Goal: Use online tool/utility: Utilize a website feature to perform a specific function

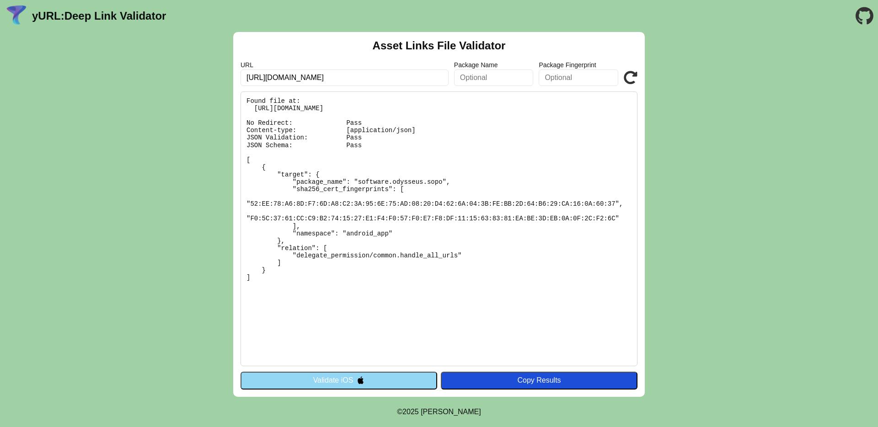
click at [332, 383] on button "Validate iOS" at bounding box center [339, 380] width 197 height 17
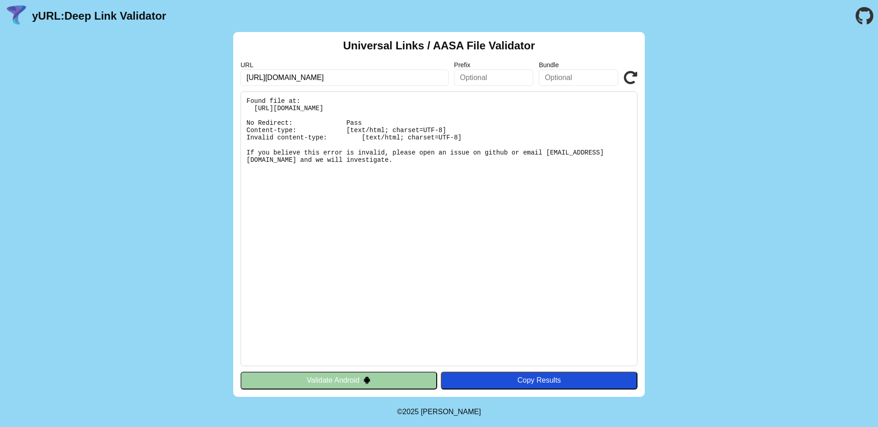
click at [424, 109] on pre "Found file at: [URL][DOMAIN_NAME] No Redirect: Pass Content-type: [text/html; c…" at bounding box center [439, 228] width 397 height 275
click at [510, 106] on pre "Found file at: [URL][DOMAIN_NAME] No Redirect: Pass Content-type: [text/html; c…" at bounding box center [439, 228] width 397 height 275
click at [369, 108] on pre "Found file at: [URL][DOMAIN_NAME] No Redirect: Pass Content-type: [text/html; c…" at bounding box center [439, 228] width 397 height 275
drag, startPoint x: 366, startPoint y: 107, endPoint x: 514, endPoint y: 107, distance: 148.2
click at [514, 107] on pre "Found file at: [URL][DOMAIN_NAME] No Redirect: Pass Content-type: [text/html; c…" at bounding box center [439, 228] width 397 height 275
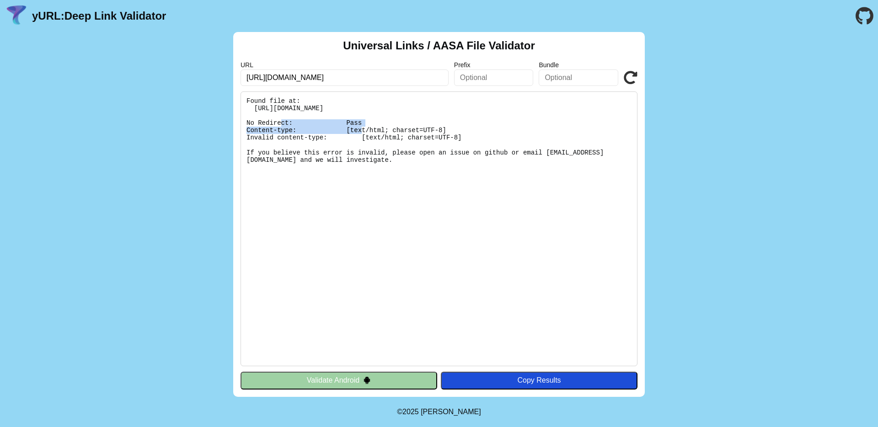
copy pre "well-known/apple-app-site-association"
click at [632, 75] on icon at bounding box center [631, 78] width 14 height 14
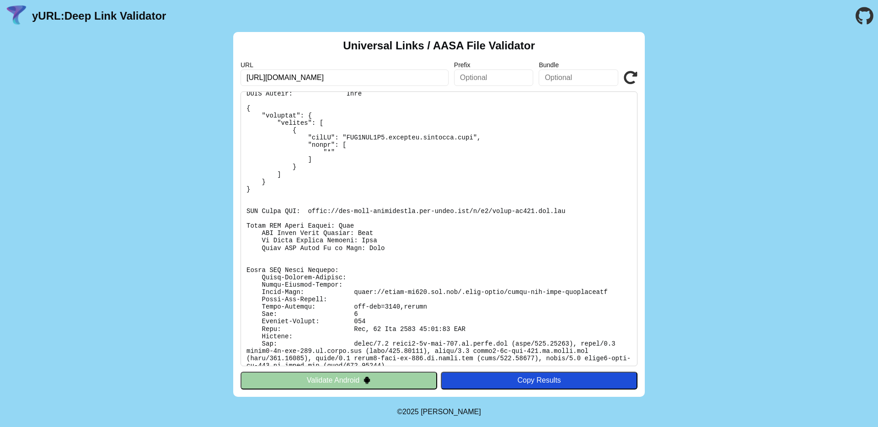
scroll to position [61, 0]
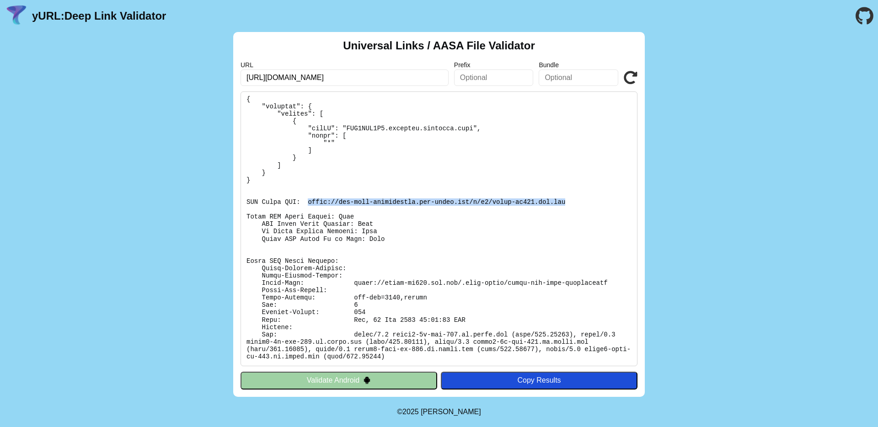
drag, startPoint x: 308, startPoint y: 201, endPoint x: 569, endPoint y: 202, distance: 260.3
click at [569, 202] on pre at bounding box center [439, 228] width 397 height 275
copy pre "[URL][DOMAIN_NAME][DOMAIN_NAME]"
click at [415, 224] on pre at bounding box center [439, 228] width 397 height 275
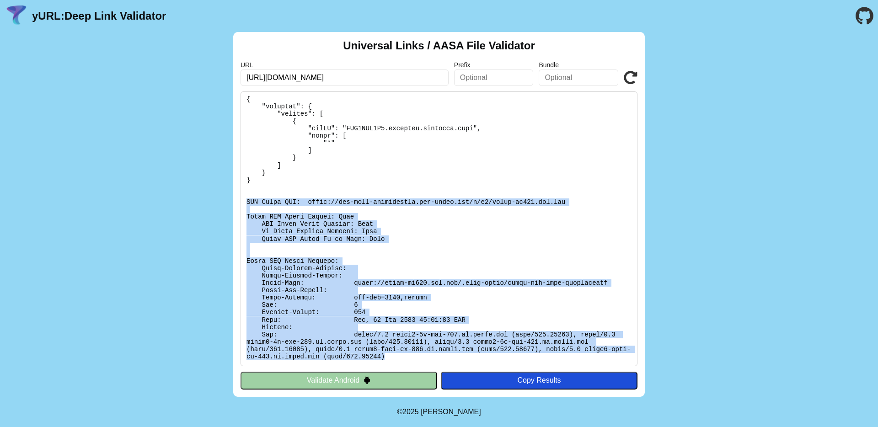
drag, startPoint x: 246, startPoint y: 201, endPoint x: 422, endPoint y: 359, distance: 236.8
click at [422, 359] on pre at bounding box center [439, 228] width 397 height 275
copy pre "CDN Cache URL: [URL][DOMAIN_NAME][DOMAIN_NAME] Apple CDN Cache Checks: Pass CDN…"
click at [428, 248] on pre at bounding box center [439, 228] width 397 height 275
